Goal: Information Seeking & Learning: Find specific page/section

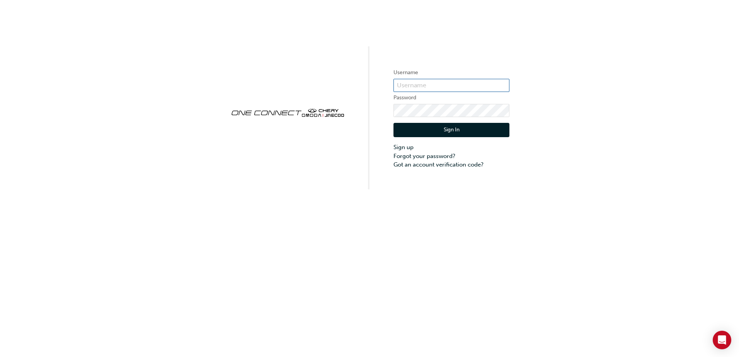
type input "NW785"
click at [445, 134] on button "Sign In" at bounding box center [451, 130] width 116 height 15
click at [456, 82] on input "NW785" at bounding box center [451, 85] width 116 height 13
type input "CHAU0295"
click at [344, 105] on div "Username CHAU0295 Password Sign In Sign up Forgot your password? Got an account…" at bounding box center [369, 94] width 739 height 189
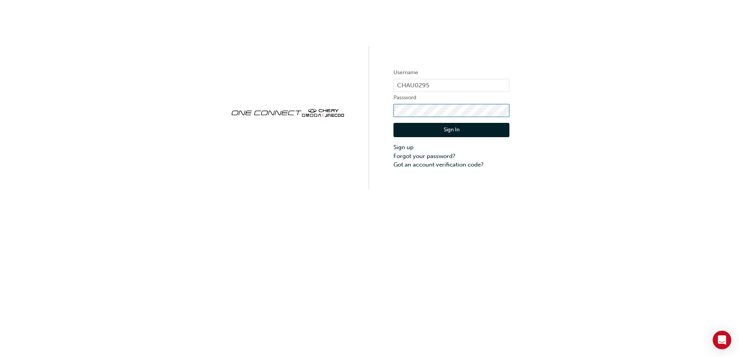
click button "Sign In" at bounding box center [451, 130] width 116 height 15
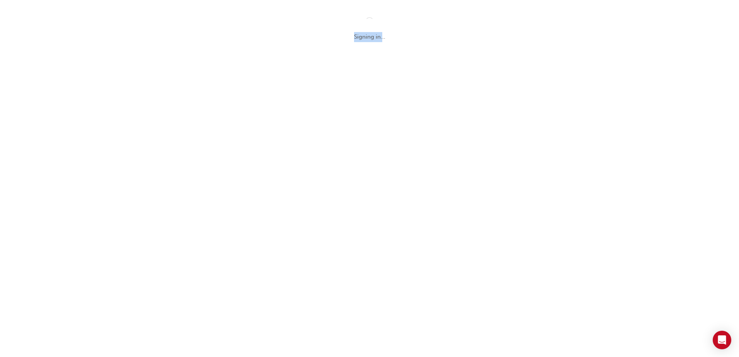
drag, startPoint x: 344, startPoint y: 105, endPoint x: 386, endPoint y: 95, distance: 43.3
click at [386, 95] on div "Signing in..." at bounding box center [369, 178] width 739 height 357
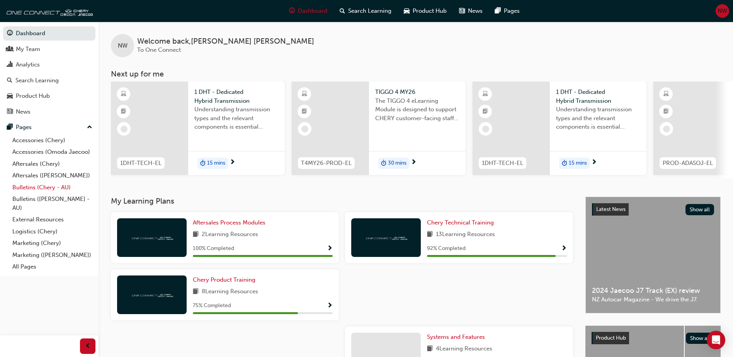
click at [31, 188] on link "Bulletins (Chery - AU)" at bounding box center [52, 188] width 86 height 12
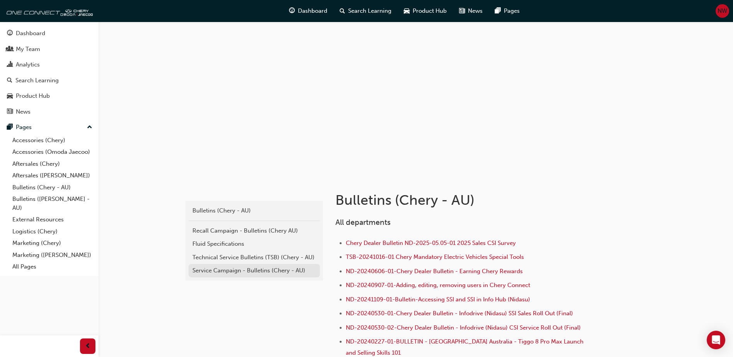
click at [243, 273] on div "Service Campaign - Bulletins (Chery - AU)" at bounding box center [254, 270] width 124 height 9
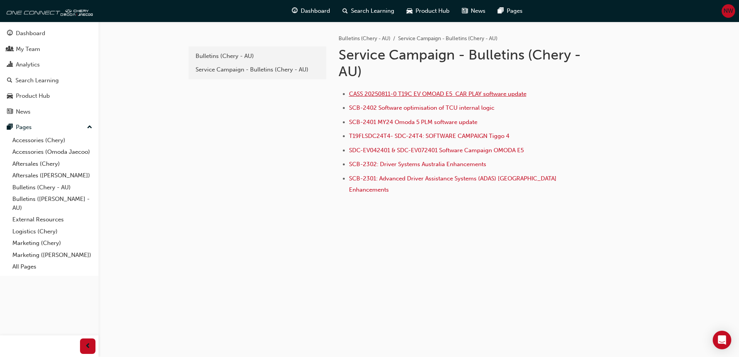
click at [434, 95] on span "CASS 20250811-0 T19C EV OMOAD E5 CAR PLAY software update" at bounding box center [437, 93] width 177 height 7
